Goal: Information Seeking & Learning: Stay updated

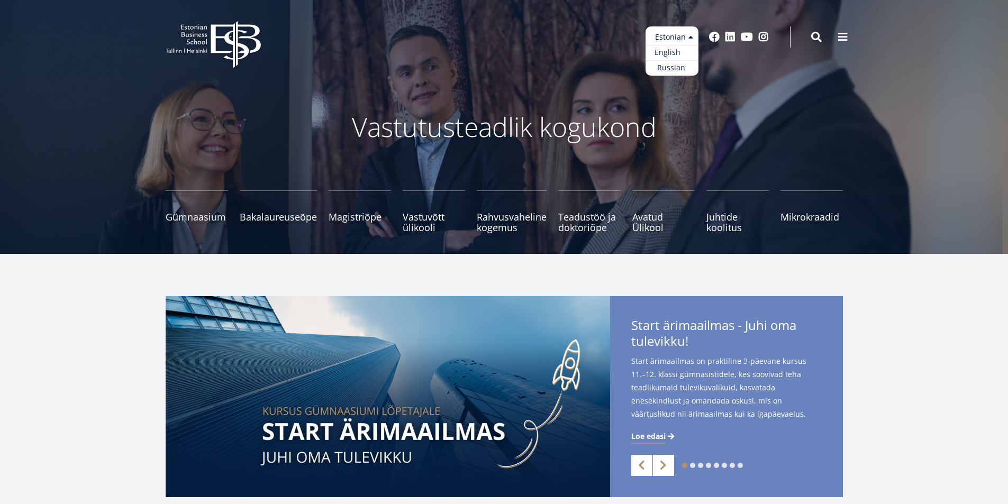
click at [667, 51] on link "English" at bounding box center [672, 52] width 53 height 15
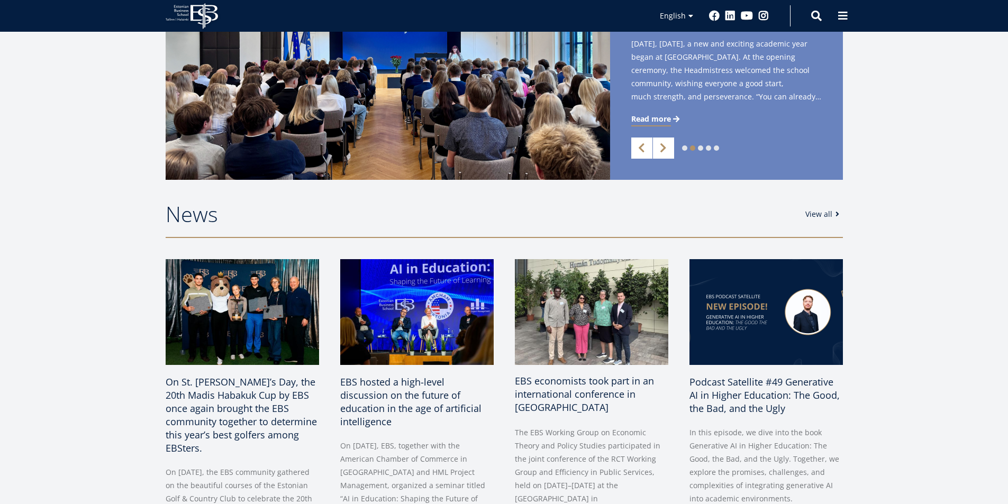
click at [554, 382] on span "EBS economists took part in an international conference in [GEOGRAPHIC_DATA]" at bounding box center [584, 394] width 139 height 39
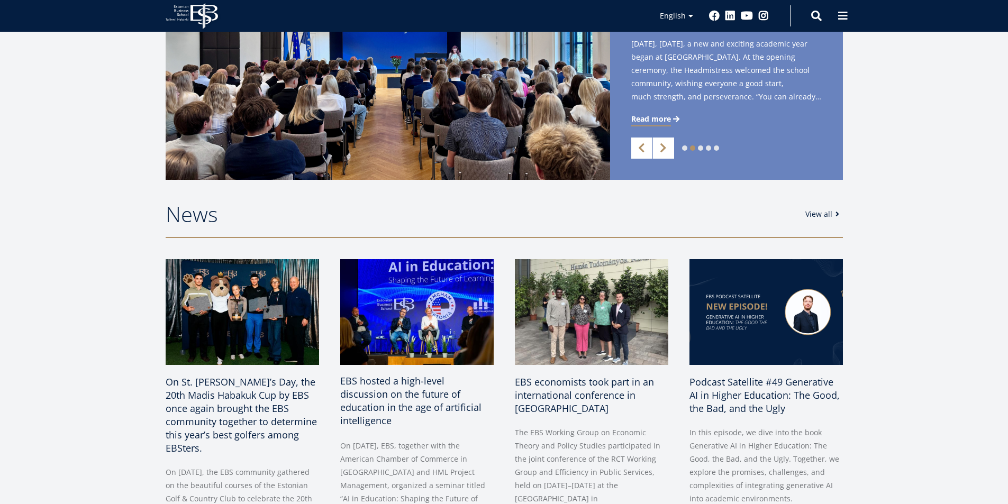
click at [403, 385] on span "EBS hosted a high-level discussion on the future of education in the age of art…" at bounding box center [410, 401] width 141 height 52
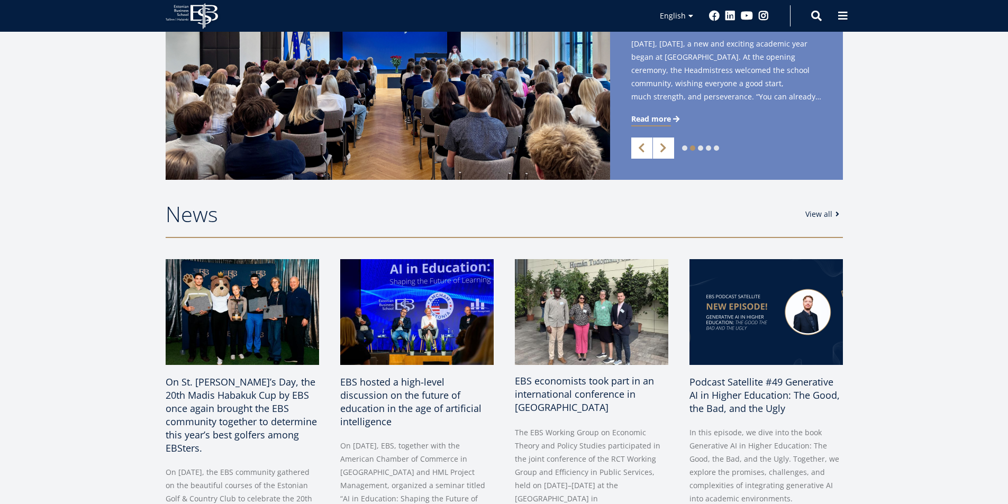
click at [526, 386] on span "EBS economists took part in an international conference in [GEOGRAPHIC_DATA]" at bounding box center [584, 394] width 139 height 39
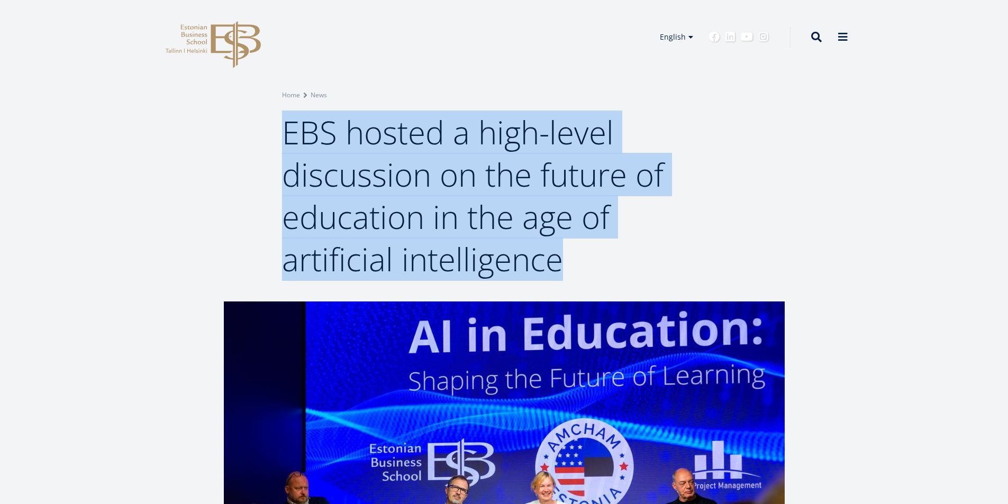
drag, startPoint x: 285, startPoint y: 132, endPoint x: 566, endPoint y: 253, distance: 306.0
click at [566, 253] on h1 "EBS hosted a high-level discussion on the future of education in the age of art…" at bounding box center [504, 195] width 445 height 169
copy span "EBS hosted a high-level discussion on the future of education in the age of art…"
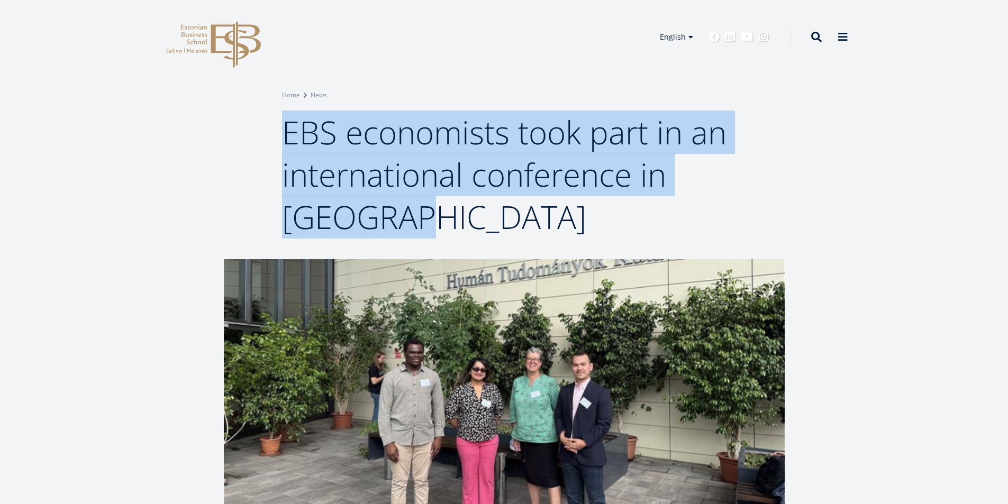
drag, startPoint x: 284, startPoint y: 129, endPoint x: 417, endPoint y: 226, distance: 164.4
click at [417, 226] on span "EBS economists took part in an international conference in [GEOGRAPHIC_DATA]" at bounding box center [504, 175] width 445 height 128
copy span "EBS economists took part in an international conference in [GEOGRAPHIC_DATA]"
click at [498, 229] on h1 "EBS economists took part in an international conference in [GEOGRAPHIC_DATA]" at bounding box center [504, 174] width 445 height 127
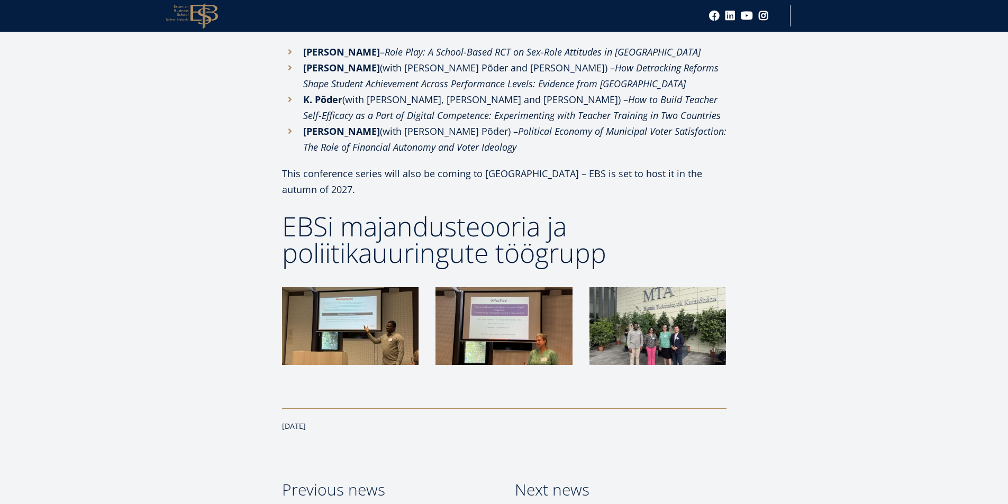
scroll to position [688, 0]
